Goal: Information Seeking & Learning: Learn about a topic

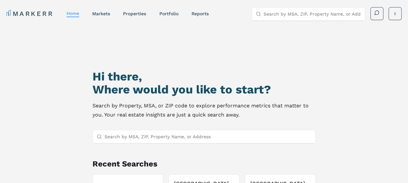
click at [113, 137] on input "Search by MSA, ZIP, Property Name, or Address" at bounding box center [208, 136] width 207 height 13
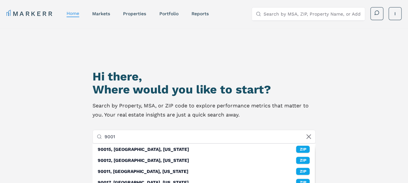
type input "90014"
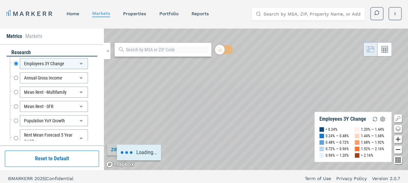
scroll to position [4, 0]
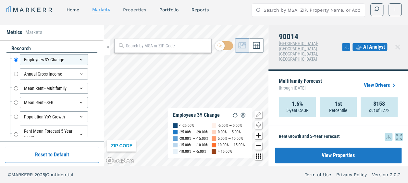
click at [141, 9] on link "properties" at bounding box center [134, 9] width 23 height 5
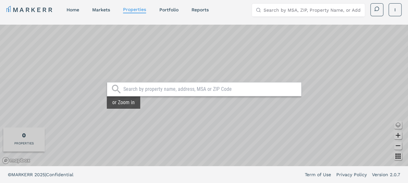
click at [138, 91] on input "text" at bounding box center [210, 89] width 175 height 6
click at [138, 91] on input "O" at bounding box center [206, 89] width 167 height 6
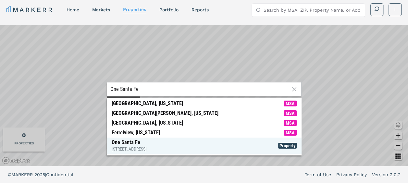
type input "One Santa Fe"
click at [137, 141] on div "One Santa Fe [STREET_ADDRESS]" at bounding box center [129, 145] width 35 height 13
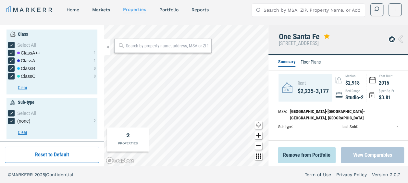
click at [363, 154] on button "View Comparables" at bounding box center [372, 155] width 63 height 16
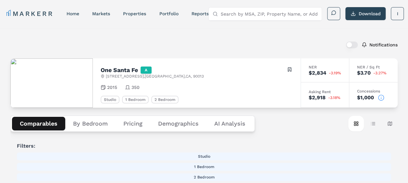
click at [286, 14] on input "Search by MSA, ZIP, Property Name, or Address" at bounding box center [268, 13] width 97 height 13
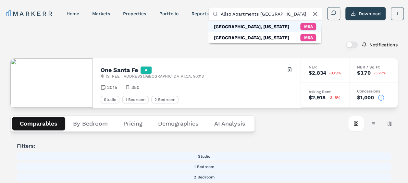
type input "Aliso Apartments [GEOGRAPHIC_DATA]"
click at [278, 28] on div "[GEOGRAPHIC_DATA], [US_STATE] MSA" at bounding box center [264, 26] width 113 height 11
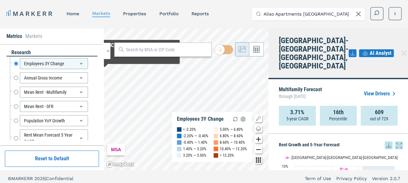
scroll to position [25, 0]
